Goal: Task Accomplishment & Management: Manage account settings

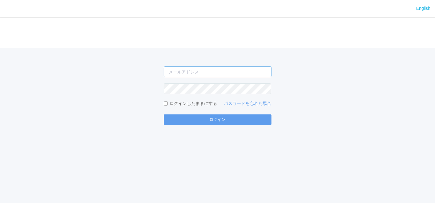
click at [242, 70] on input "email" at bounding box center [218, 72] width 108 height 11
type input "[EMAIL_ADDRESS][DOMAIN_NAME]"
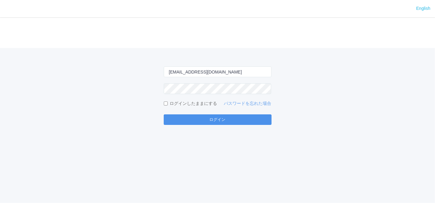
click at [252, 121] on button "ログイン" at bounding box center [218, 120] width 108 height 10
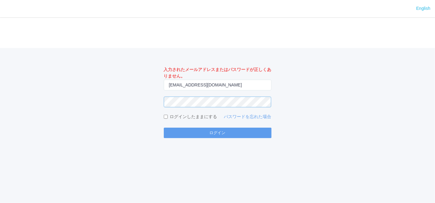
click at [96, 100] on div "入力されたメールアドレスまたはパスワードが正しくありません。 [EMAIL_ADDRESS][DOMAIN_NAME] ログインしたままにする パスワードを忘…" at bounding box center [217, 93] width 435 height 90
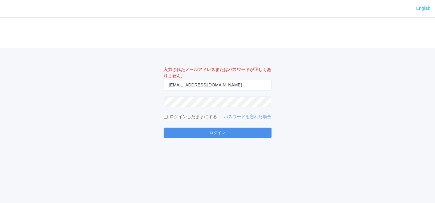
click at [180, 136] on button "ログイン" at bounding box center [218, 133] width 108 height 10
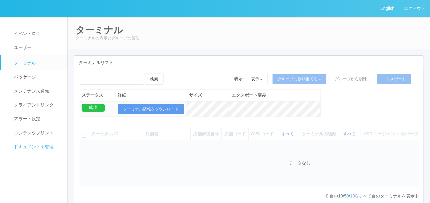
click at [35, 153] on link "ドキュメントを管理" at bounding box center [37, 147] width 72 height 14
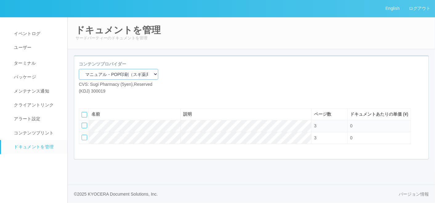
click at [105, 73] on select "マニュアル・POP印刷（スギ薬局） マニュアル・POP印刷（DY） マニュアル・POP印刷（共通） マニュアル・POP印刷（セコマ） マニュアル・POP印刷（…" at bounding box center [119, 74] width 80 height 11
select select "92e33cfa-a397-43d0-aeaa-8a96cbdf4d79"
click at [79, 69] on select "マニュアル・POP印刷（スギ薬局） マニュアル・POP印刷（DY） マニュアル・POP印刷（共通） マニュアル・POP印刷（セコマ） マニュアル・POP印刷（…" at bounding box center [119, 74] width 80 height 11
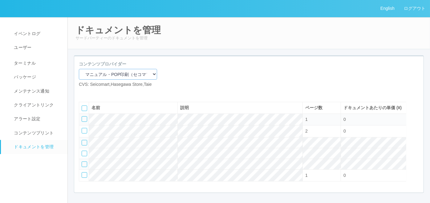
scroll to position [34, 0]
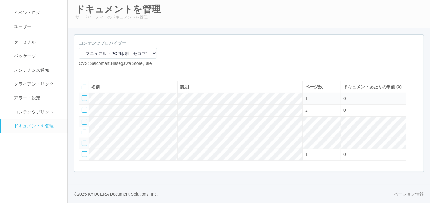
click at [84, 101] on div at bounding box center [85, 99] width 6 height 6
click at [102, 72] on icon at bounding box center [102, 72] width 0 height 0
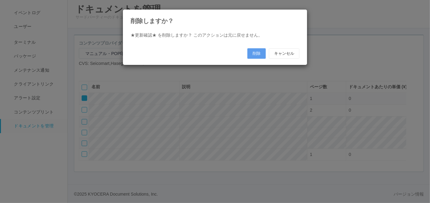
scroll to position [34, 0]
click at [255, 55] on button "削除" at bounding box center [259, 53] width 18 height 10
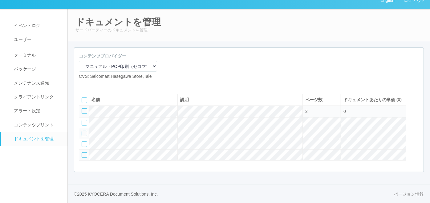
scroll to position [29, 0]
click at [83, 155] on div at bounding box center [85, 156] width 6 height 6
click at [417, 96] on div at bounding box center [415, 98] width 9 height 12
click at [82, 109] on icon at bounding box center [82, 109] width 0 height 0
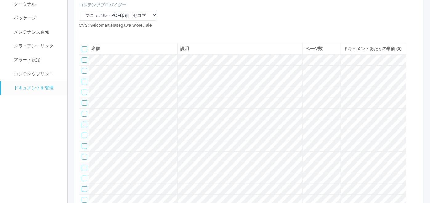
scroll to position [68, 0]
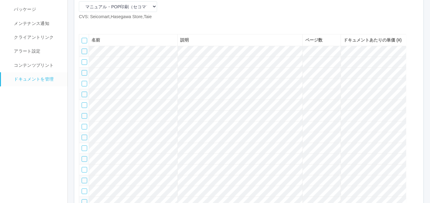
click at [84, 54] on div at bounding box center [85, 52] width 6 height 6
click at [85, 65] on div at bounding box center [85, 62] width 6 height 6
click at [82, 76] on div at bounding box center [85, 73] width 6 height 6
click at [84, 87] on div at bounding box center [85, 84] width 6 height 6
click at [83, 97] on div at bounding box center [85, 95] width 6 height 6
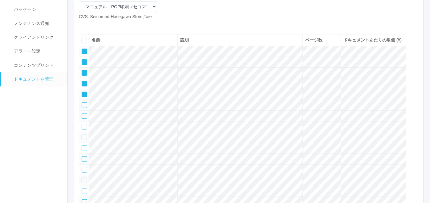
click at [85, 108] on div at bounding box center [85, 106] width 6 height 6
click at [83, 119] on div at bounding box center [85, 116] width 6 height 6
click at [85, 141] on div at bounding box center [85, 138] width 6 height 6
click at [102, 25] on icon at bounding box center [102, 25] width 0 height 0
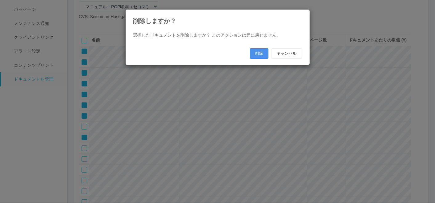
click at [262, 52] on button "削除" at bounding box center [259, 53] width 18 height 10
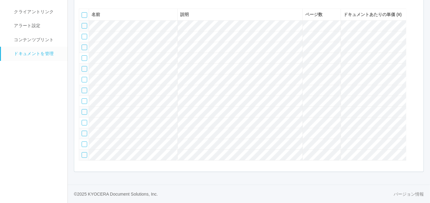
scroll to position [123, 0]
click at [83, 77] on div at bounding box center [85, 80] width 6 height 6
click at [85, 88] on div at bounding box center [85, 91] width 6 height 6
click at [86, 99] on div at bounding box center [85, 102] width 6 height 6
click at [84, 109] on div at bounding box center [85, 112] width 6 height 6
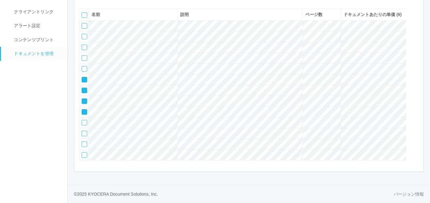
click at [85, 122] on td at bounding box center [84, 123] width 10 height 11
click at [84, 120] on div at bounding box center [85, 123] width 6 height 6
click at [84, 131] on div at bounding box center [85, 134] width 6 height 6
click at [85, 146] on td at bounding box center [84, 144] width 10 height 11
click at [84, 142] on div at bounding box center [85, 145] width 6 height 6
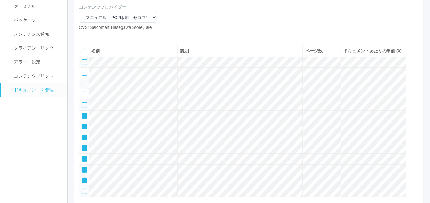
scroll to position [20, 0]
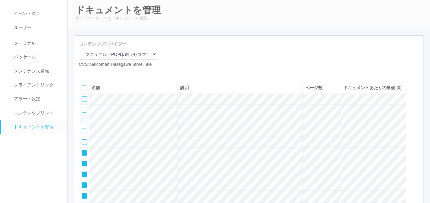
click at [413, 93] on div at bounding box center [415, 86] width 9 height 12
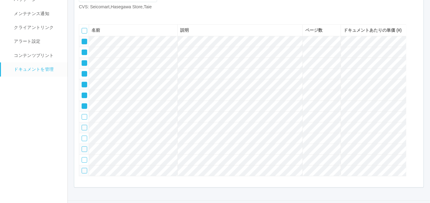
scroll to position [88, 0]
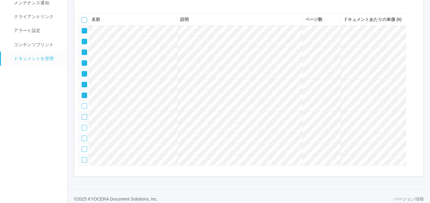
click at [82, 93] on icon at bounding box center [82, 93] width 0 height 0
click at [82, 83] on icon at bounding box center [82, 83] width 0 height 0
click at [82, 72] on icon at bounding box center [82, 72] width 0 height 0
click at [82, 61] on icon at bounding box center [82, 61] width 0 height 0
click at [82, 50] on icon at bounding box center [82, 50] width 0 height 0
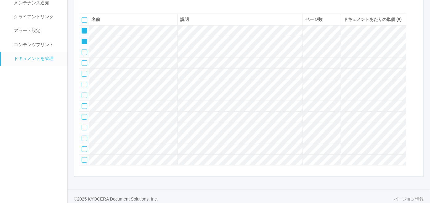
click at [83, 44] on div at bounding box center [85, 42] width 6 height 6
click at [82, 29] on icon at bounding box center [82, 29] width 0 height 0
click at [85, 163] on div at bounding box center [85, 160] width 6 height 6
click at [93, 4] on icon at bounding box center [93, 4] width 0 height 0
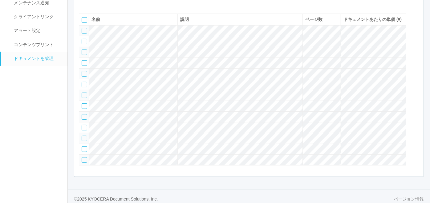
click at [84, 163] on div at bounding box center [85, 160] width 6 height 6
click at [412, 37] on div at bounding box center [415, 30] width 9 height 12
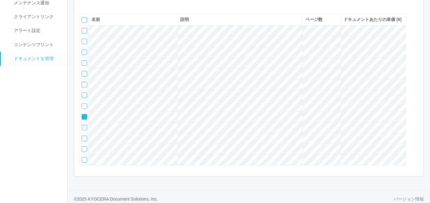
click at [82, 115] on icon at bounding box center [82, 115] width 0 height 0
click at [93, 4] on icon at bounding box center [93, 4] width 0 height 0
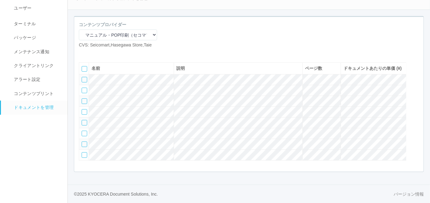
scroll to position [64, 0]
click at [84, 77] on div at bounding box center [85, 80] width 6 height 6
click at [84, 88] on div at bounding box center [85, 91] width 6 height 6
click at [84, 99] on div at bounding box center [85, 102] width 6 height 6
click at [83, 109] on div at bounding box center [85, 112] width 6 height 6
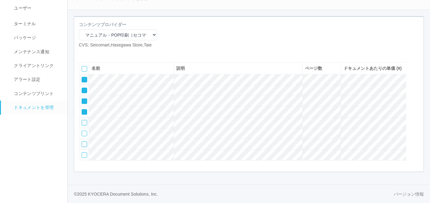
click at [102, 53] on icon at bounding box center [102, 53] width 0 height 0
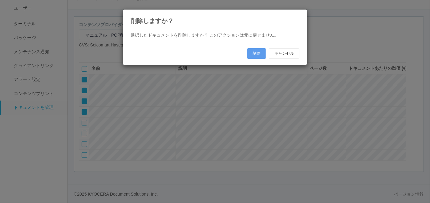
scroll to position [57, 0]
click at [259, 56] on button "削除" at bounding box center [259, 53] width 18 height 10
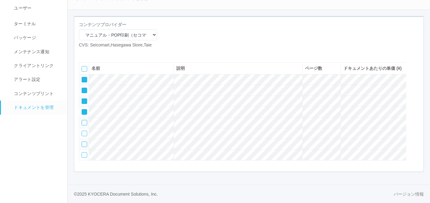
scroll to position [17, 0]
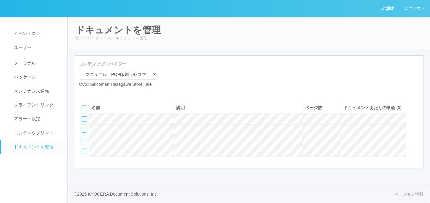
click at [93, 93] on icon at bounding box center [93, 93] width 0 height 0
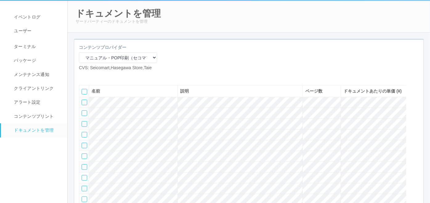
scroll to position [57, 0]
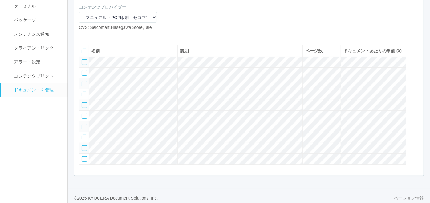
click at [84, 65] on div at bounding box center [85, 62] width 6 height 6
click at [85, 76] on div at bounding box center [85, 73] width 6 height 6
click at [84, 87] on div at bounding box center [85, 84] width 6 height 6
click at [84, 97] on div at bounding box center [85, 95] width 6 height 6
click at [83, 108] on div at bounding box center [85, 106] width 6 height 6
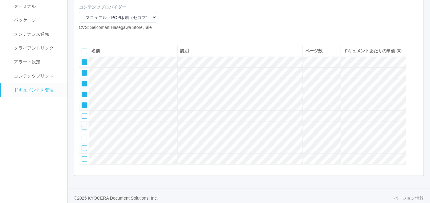
click at [102, 36] on icon at bounding box center [102, 36] width 0 height 0
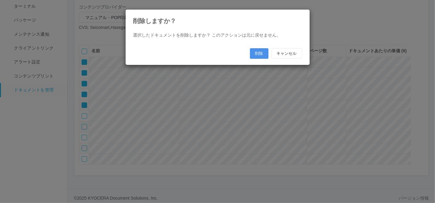
click at [252, 53] on button "削除" at bounding box center [259, 53] width 18 height 10
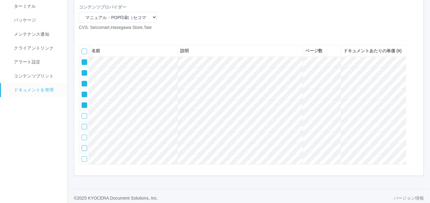
scroll to position [29, 0]
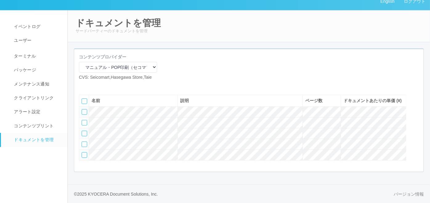
click at [93, 86] on icon at bounding box center [93, 86] width 0 height 0
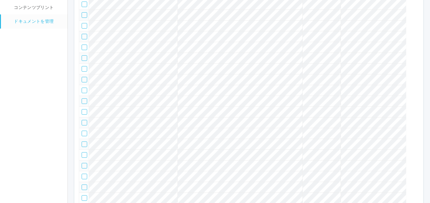
scroll to position [76, 0]
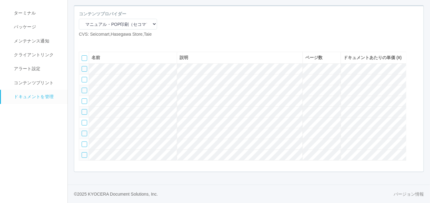
click at [84, 66] on div at bounding box center [85, 69] width 6 height 6
click at [84, 77] on div at bounding box center [85, 80] width 6 height 6
click at [83, 88] on div at bounding box center [85, 91] width 6 height 6
click at [102, 43] on icon at bounding box center [102, 43] width 0 height 0
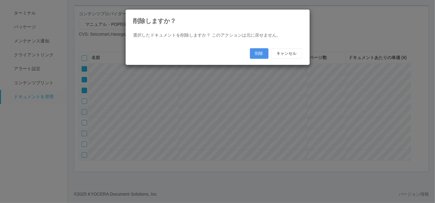
click at [256, 52] on button "削除" at bounding box center [259, 53] width 18 height 10
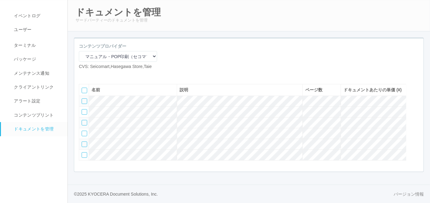
scroll to position [40, 0]
click at [85, 120] on div at bounding box center [85, 123] width 6 height 6
click at [84, 109] on div at bounding box center [85, 112] width 6 height 6
click at [84, 99] on div at bounding box center [85, 102] width 6 height 6
click at [102, 75] on icon at bounding box center [102, 75] width 0 height 0
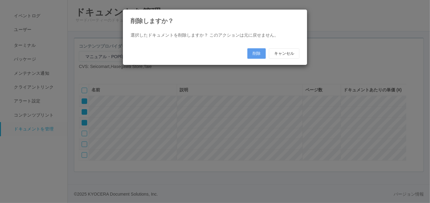
scroll to position [34, 0]
click at [256, 54] on button "削除" at bounding box center [259, 53] width 18 height 10
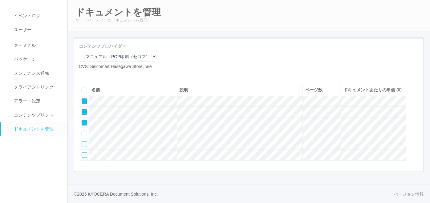
scroll to position [5, 0]
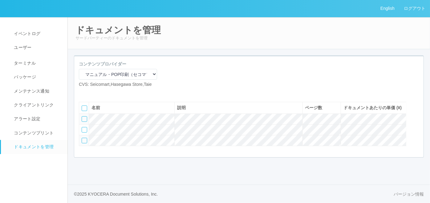
click at [93, 93] on icon at bounding box center [93, 93] width 0 height 0
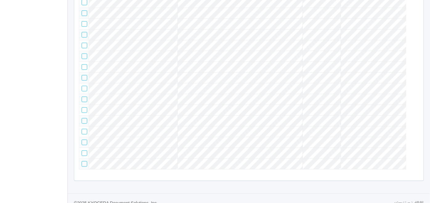
scroll to position [111, 0]
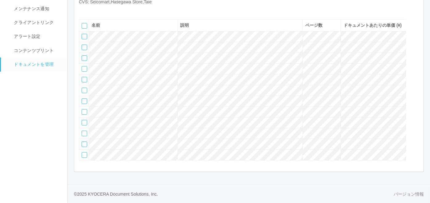
click at [86, 45] on div at bounding box center [85, 48] width 6 height 6
click at [83, 34] on div at bounding box center [85, 37] width 6 height 6
click at [83, 55] on div at bounding box center [85, 58] width 6 height 6
click at [83, 66] on div at bounding box center [85, 69] width 6 height 6
click at [84, 77] on div at bounding box center [85, 80] width 6 height 6
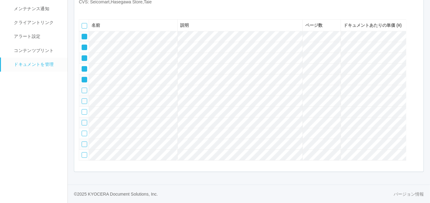
click at [84, 88] on div at bounding box center [85, 91] width 6 height 6
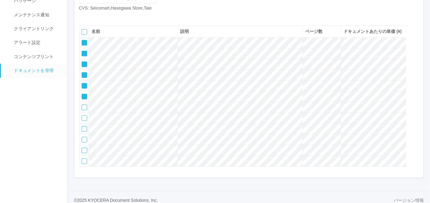
click at [102, 16] on icon at bounding box center [102, 16] width 0 height 0
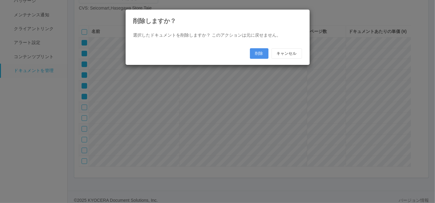
click at [262, 53] on button "削除" at bounding box center [259, 53] width 18 height 10
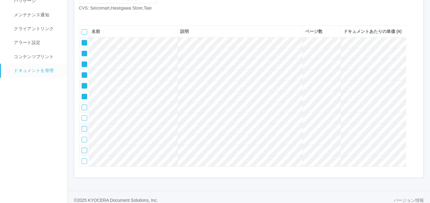
scroll to position [40, 0]
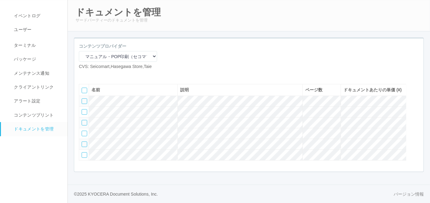
click at [93, 75] on icon at bounding box center [93, 75] width 0 height 0
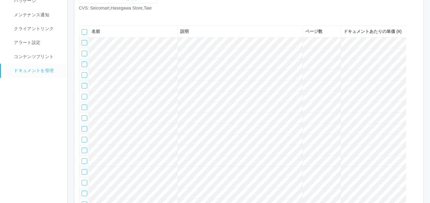
click at [93, 16] on icon at bounding box center [93, 16] width 0 height 0
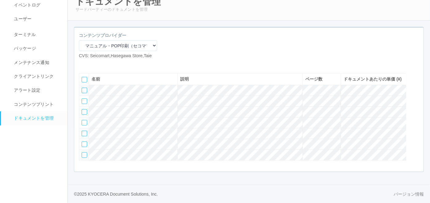
click at [86, 88] on div at bounding box center [85, 91] width 6 height 6
click at [85, 99] on div at bounding box center [85, 102] width 6 height 6
click at [85, 109] on div at bounding box center [85, 112] width 6 height 6
click at [84, 120] on div at bounding box center [85, 123] width 6 height 6
click at [102, 64] on icon at bounding box center [102, 64] width 0 height 0
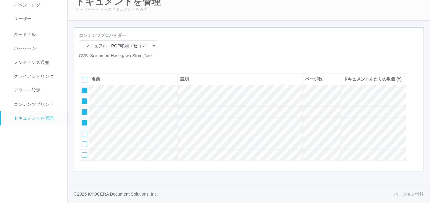
scroll to position [46, 0]
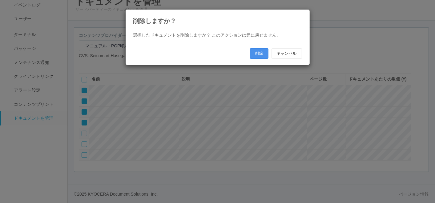
click at [256, 53] on button "削除" at bounding box center [259, 53] width 18 height 10
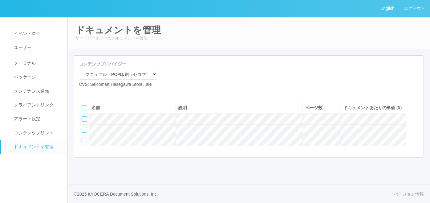
scroll to position [5, 0]
click at [93, 93] on icon at bounding box center [93, 93] width 0 height 0
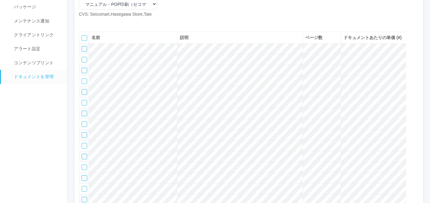
scroll to position [80, 0]
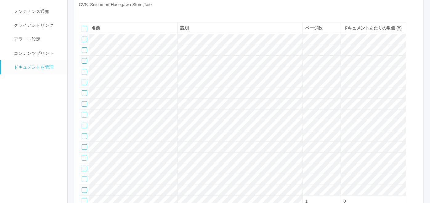
click at [84, 42] on div at bounding box center [85, 40] width 6 height 6
click at [84, 53] on div at bounding box center [85, 50] width 6 height 6
click at [83, 64] on div at bounding box center [85, 61] width 6 height 6
click at [83, 75] on div at bounding box center [85, 72] width 6 height 6
click at [84, 85] on div at bounding box center [85, 83] width 6 height 6
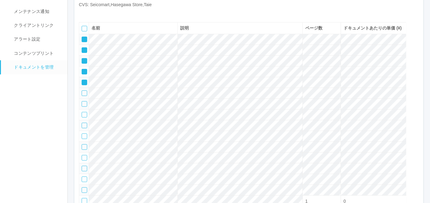
click at [84, 96] on div at bounding box center [85, 94] width 6 height 6
click at [84, 107] on div at bounding box center [85, 104] width 6 height 6
click at [84, 118] on div at bounding box center [85, 115] width 6 height 6
click at [82, 129] on div at bounding box center [85, 126] width 6 height 6
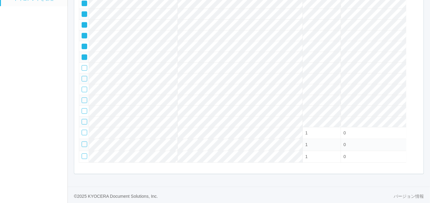
scroll to position [46, 0]
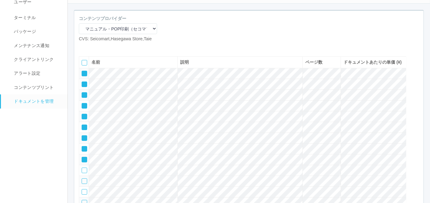
click at [102, 47] on icon at bounding box center [102, 47] width 0 height 0
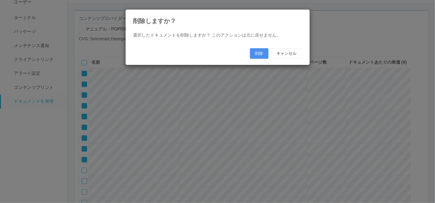
click at [258, 55] on button "削除" at bounding box center [259, 53] width 18 height 10
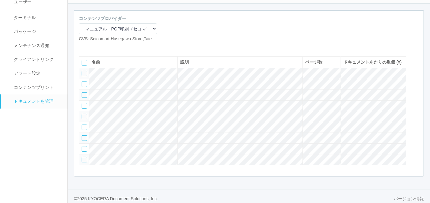
click at [93, 47] on icon at bounding box center [93, 47] width 0 height 0
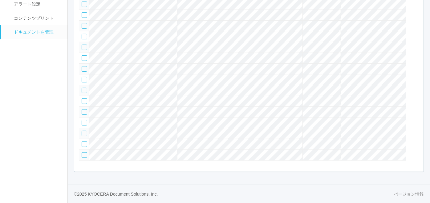
scroll to position [64, 0]
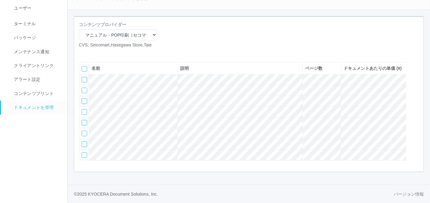
click at [82, 77] on div at bounding box center [85, 80] width 6 height 6
click at [84, 88] on div at bounding box center [85, 91] width 6 height 6
click at [84, 99] on div at bounding box center [85, 102] width 6 height 6
click at [84, 109] on div at bounding box center [85, 112] width 6 height 6
click at [102, 53] on icon at bounding box center [102, 53] width 0 height 0
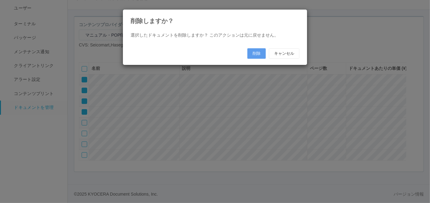
scroll to position [57, 0]
click at [250, 55] on div "選択したドキュメントを削除しますか？ このアクションは元に戻せません。 削除 キャンセル" at bounding box center [218, 45] width 178 height 27
click at [254, 52] on button "削除" at bounding box center [259, 53] width 18 height 10
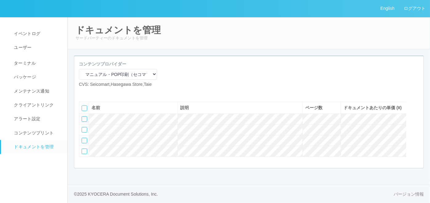
scroll to position [17, 0]
click at [93, 93] on icon at bounding box center [93, 93] width 0 height 0
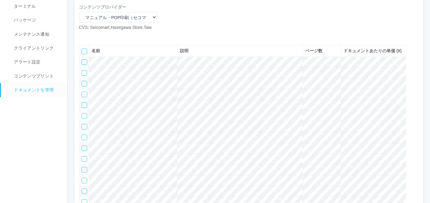
click at [93, 36] on icon at bounding box center [93, 36] width 0 height 0
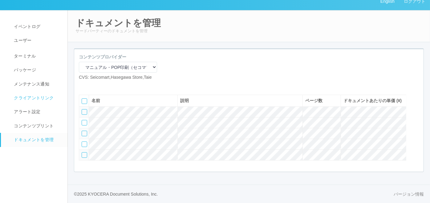
scroll to position [0, 0]
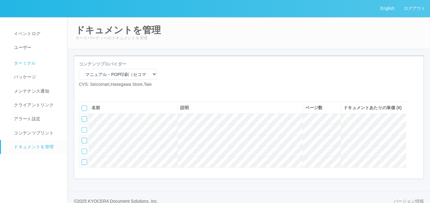
click at [27, 64] on span "ターミナル" at bounding box center [24, 63] width 24 height 5
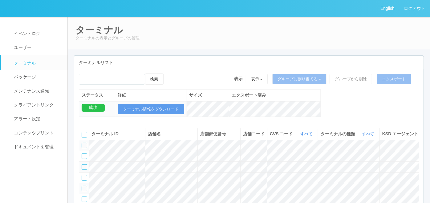
drag, startPoint x: 50, startPoint y: 174, endPoint x: 63, endPoint y: 158, distance: 20.5
click at [50, 174] on nav "イベントログ ユーザー ターミナル パッケージ メンテナンス通知 クライアントリンク アラート設定 コンテンツプリント ドキュメントを管理" at bounding box center [36, 159] width 73 height 285
click at [122, 78] on input "emailSearch" at bounding box center [112, 79] width 66 height 11
paste input "11357"
type input "11357"
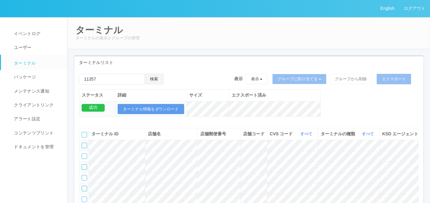
click at [155, 76] on button "検索" at bounding box center [154, 79] width 18 height 11
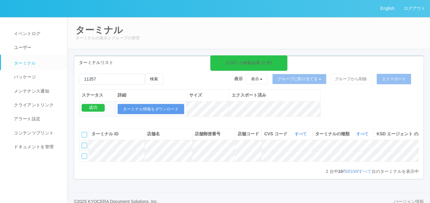
click at [27, 177] on nav "イベントログ ユーザー ターミナル パッケージ メンテナンス通知 クライアントリンク アラート設定 コンテンツプリント ドキュメントを管理" at bounding box center [36, 114] width 73 height 194
click at [53, 180] on nav "イベントログ ユーザー ターミナル パッケージ メンテナンス通知 クライアントリンク アラート設定 コンテンツプリント ドキュメントを管理" at bounding box center [36, 114] width 73 height 194
click at [53, 185] on nav "イベントログ ユーザー ターミナル パッケージ メンテナンス通知 クライアントリンク アラート設定 コンテンツプリント ドキュメントを管理" at bounding box center [36, 114] width 73 height 194
